Goal: Information Seeking & Learning: Learn about a topic

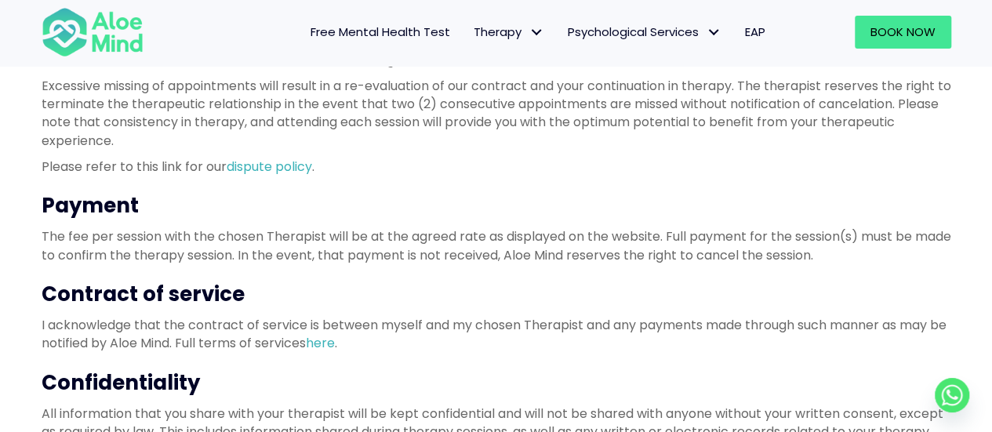
scroll to position [457, 0]
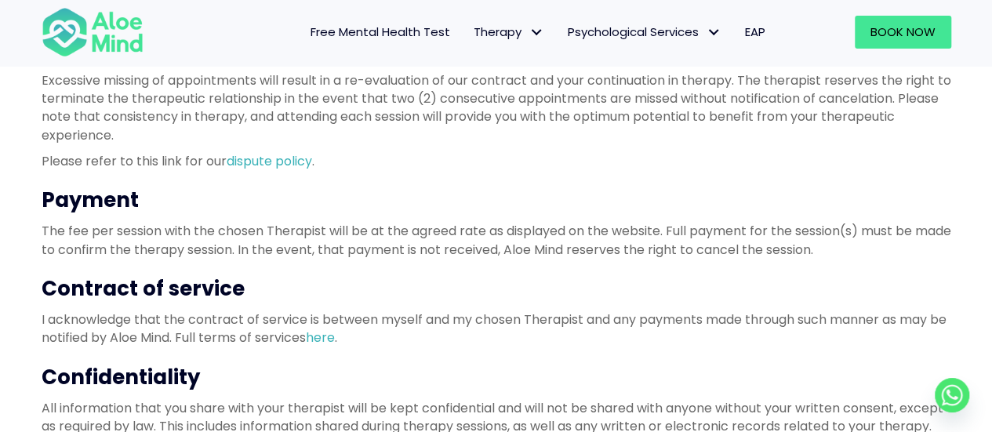
drag, startPoint x: 993, startPoint y: 49, endPoint x: 989, endPoint y: 144, distance: 94.9
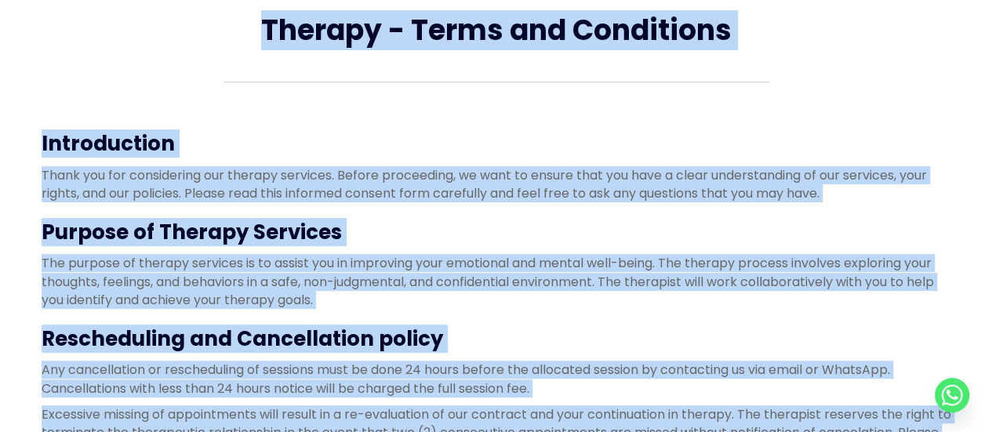
scroll to position [0, 0]
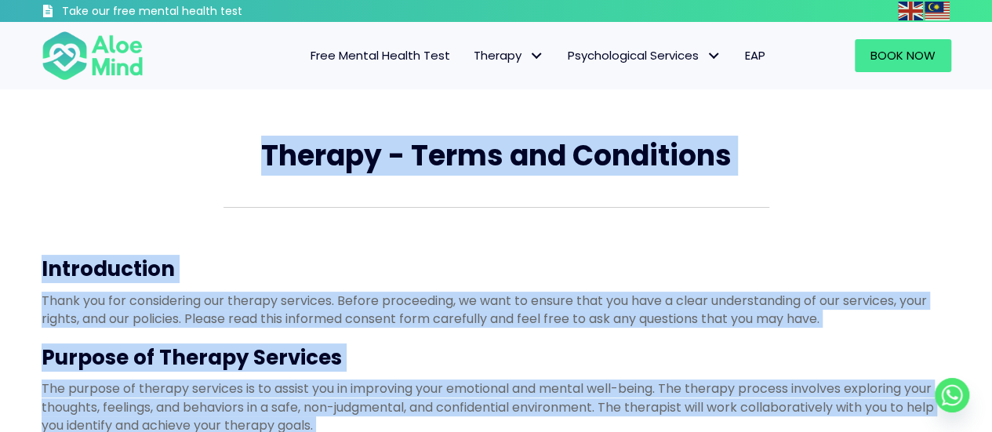
drag, startPoint x: 465, startPoint y: 366, endPoint x: 241, endPoint y: 162, distance: 302.5
copy div "Therapy - Terms and Conditions Introduction Thank you for considering our thera…"
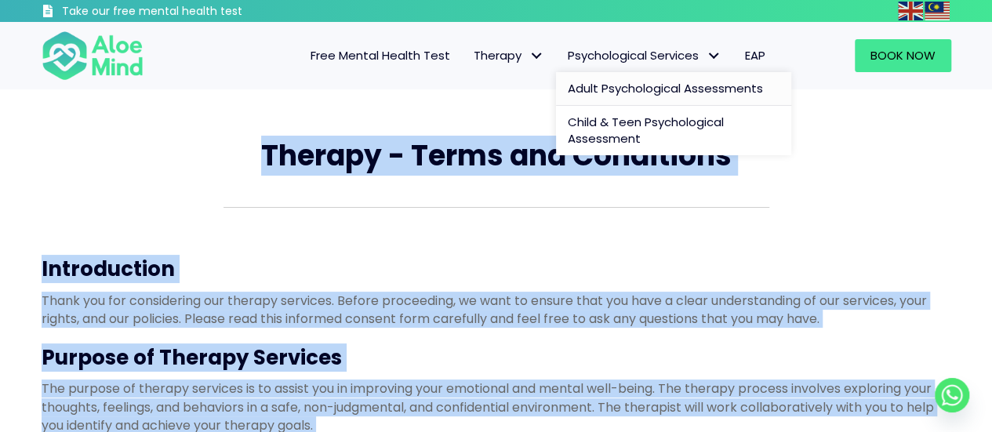
click at [655, 90] on span "Adult Psychological Assessments" at bounding box center [665, 88] width 195 height 16
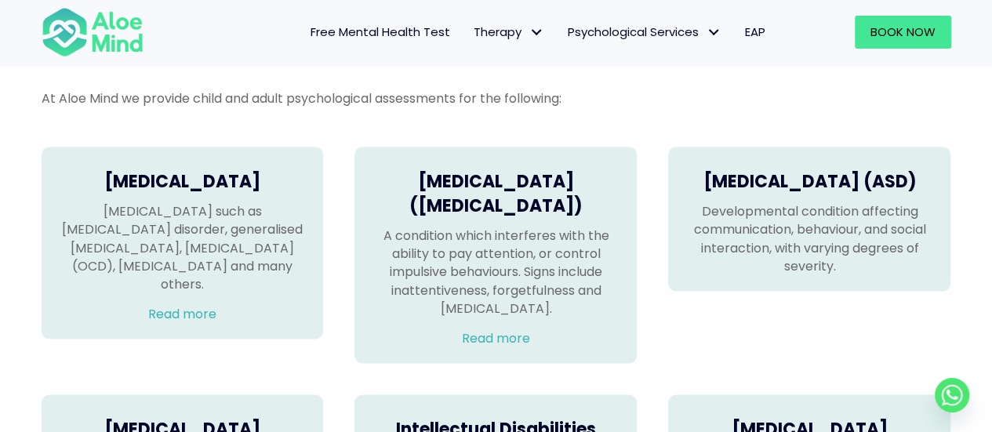
scroll to position [1033, 0]
